Goal: Transaction & Acquisition: Purchase product/service

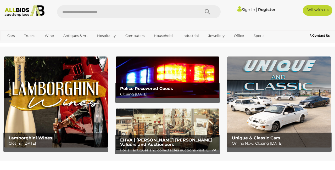
click at [244, 10] on link "Sign In" at bounding box center [247, 9] width 18 height 5
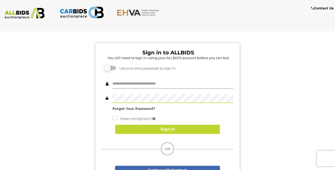
type input "********"
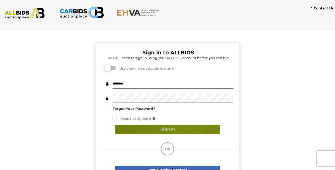
click at [189, 127] on button "Sign In" at bounding box center [167, 129] width 105 height 9
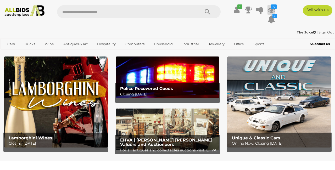
click at [269, 11] on icon at bounding box center [272, 9] width 8 height 9
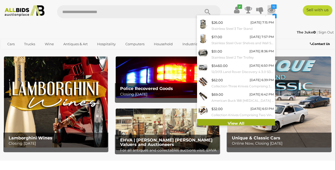
scroll to position [54, 0]
click at [221, 120] on link "View All" at bounding box center [236, 123] width 78 height 9
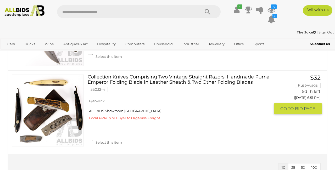
scroll to position [820, 0]
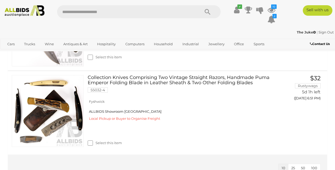
click at [321, 32] on link "Sign Out" at bounding box center [326, 32] width 15 height 4
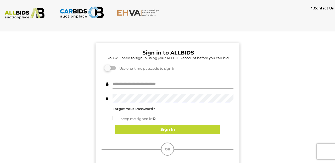
type input "********"
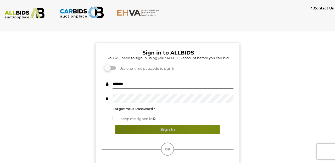
click at [205, 130] on button "Sign In" at bounding box center [167, 129] width 105 height 9
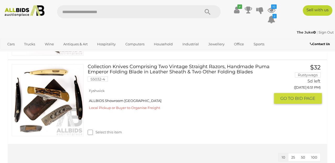
scroll to position [830, 0]
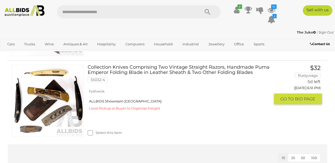
click at [54, 94] on link at bounding box center [48, 101] width 72 height 72
click at [79, 95] on img at bounding box center [48, 101] width 72 height 72
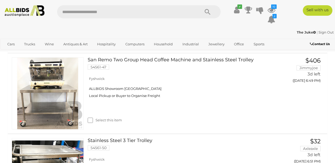
scroll to position [69, 0]
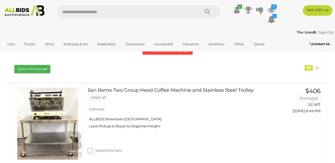
click at [324, 32] on link "Sign Out" at bounding box center [326, 32] width 15 height 4
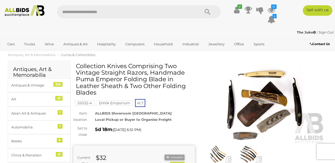
click at [261, 97] on img at bounding box center [264, 104] width 122 height 79
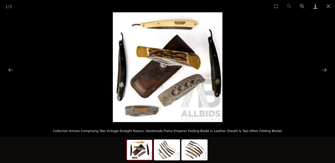
click at [315, 8] on link "Download" at bounding box center [315, 6] width 13 height 12
click at [190, 149] on img at bounding box center [194, 150] width 25 height 20
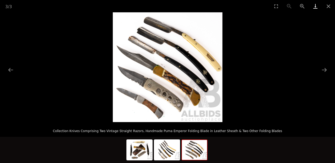
click at [316, 7] on link "Download" at bounding box center [315, 6] width 13 height 12
click at [164, 149] on img at bounding box center [167, 150] width 25 height 20
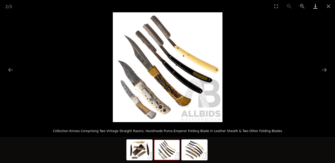
click at [315, 6] on link "Download" at bounding box center [315, 6] width 13 height 12
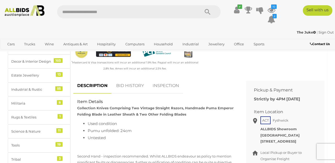
scroll to position [194, 0]
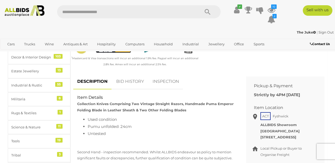
click at [165, 78] on link "INSPECTION" at bounding box center [166, 81] width 34 height 15
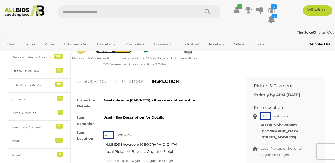
click at [138, 80] on link "BID HISTORY" at bounding box center [129, 81] width 36 height 15
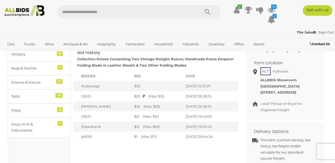
scroll to position [239, 0]
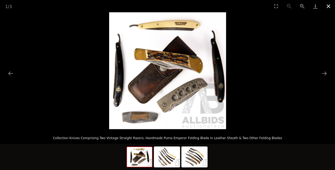
click at [327, 5] on button "Close gallery" at bounding box center [328, 6] width 13 height 12
